Goal: Task Accomplishment & Management: Manage account settings

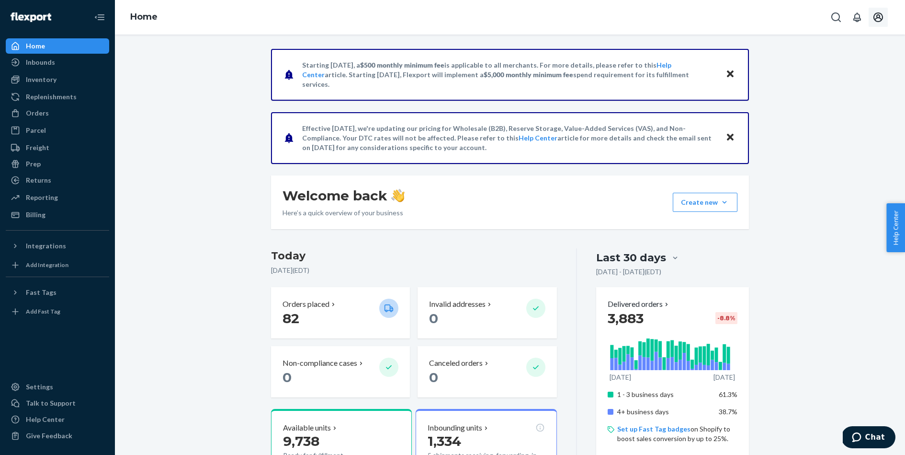
click at [884, 20] on icon "Open account menu" at bounding box center [878, 16] width 11 height 11
click at [72, 111] on div "Orders" at bounding box center [58, 112] width 102 height 13
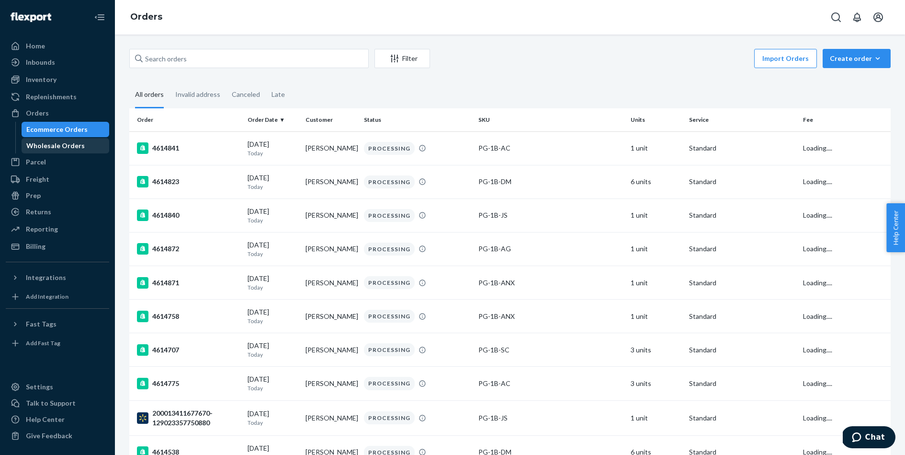
click at [69, 142] on div "Wholesale Orders" at bounding box center [55, 146] width 58 height 10
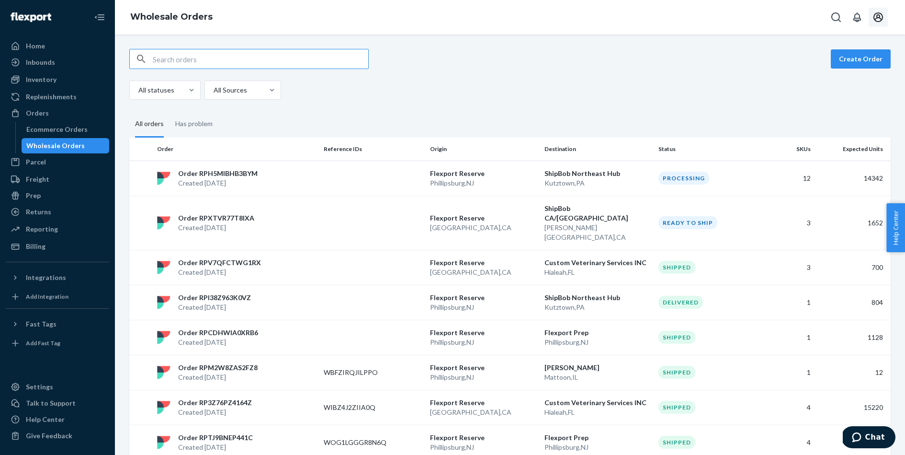
click at [881, 19] on icon "Open account menu" at bounding box center [879, 17] width 10 height 10
click at [820, 94] on div "Log out" at bounding box center [856, 103] width 72 height 18
